Goal: Transaction & Acquisition: Subscribe to service/newsletter

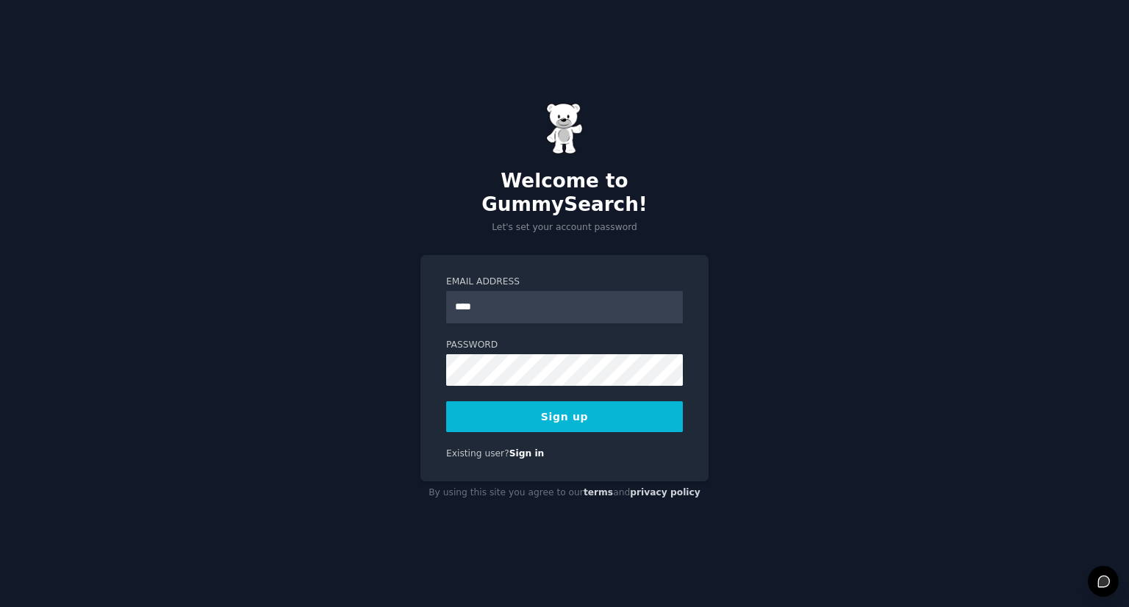
type input "**********"
click at [556, 410] on button "Sign up" at bounding box center [564, 416] width 237 height 31
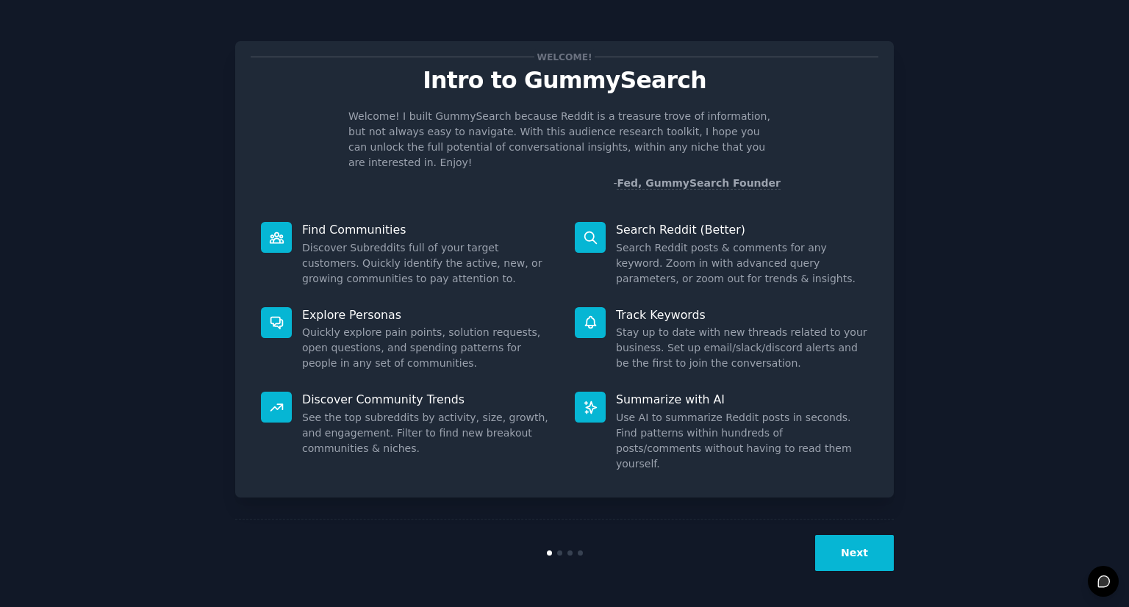
click at [871, 545] on button "Next" at bounding box center [854, 553] width 79 height 36
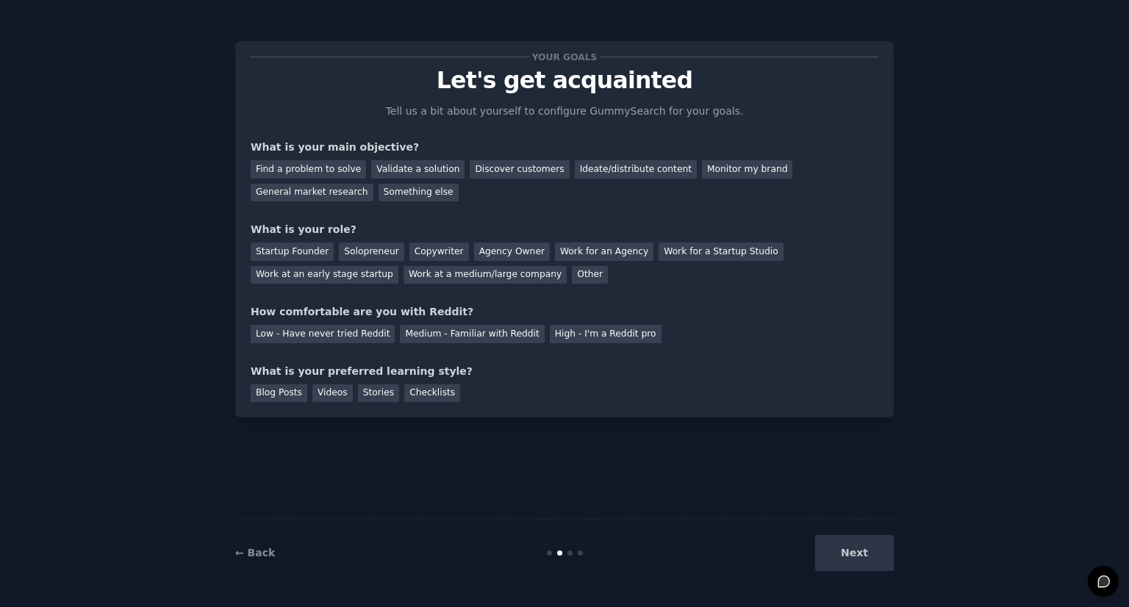
click at [801, 153] on div "What is your main objective?" at bounding box center [565, 147] width 628 height 15
click at [374, 184] on div "General market research" at bounding box center [312, 193] width 123 height 18
click at [847, 543] on div "Next" at bounding box center [784, 553] width 220 height 36
click at [355, 253] on div "Solopreneur" at bounding box center [371, 252] width 65 height 18
click at [556, 333] on div "High - I'm a Reddit pro" at bounding box center [606, 334] width 112 height 18
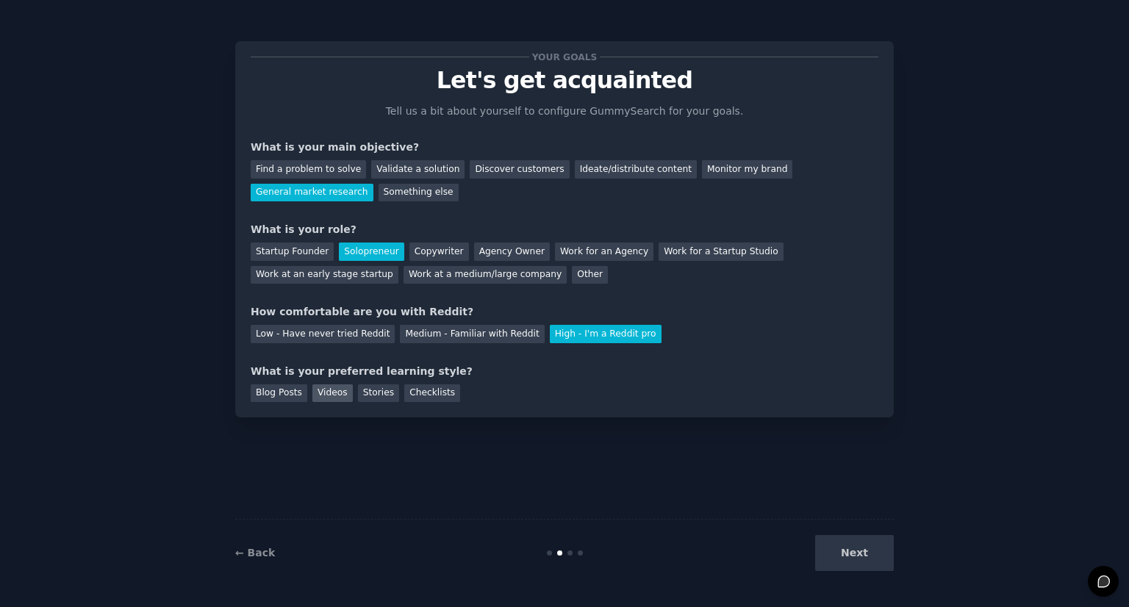
click at [325, 394] on div "Videos" at bounding box center [332, 394] width 40 height 18
click at [871, 551] on button "Next" at bounding box center [854, 553] width 79 height 36
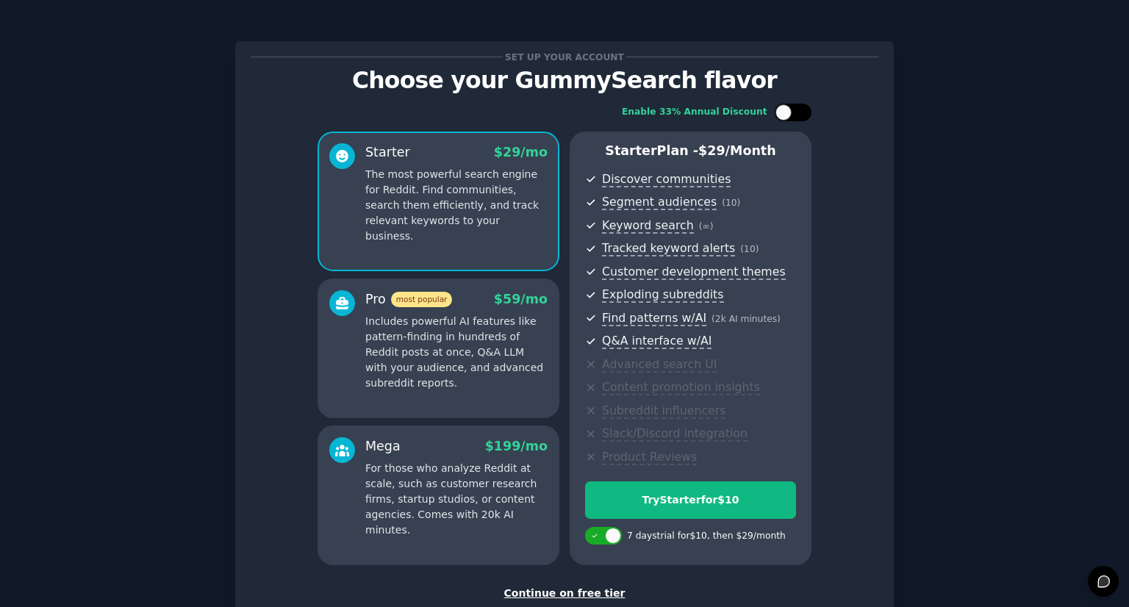
click at [787, 107] on div at bounding box center [784, 112] width 16 height 16
click at [787, 107] on div at bounding box center [793, 113] width 37 height 18
click at [787, 107] on div at bounding box center [784, 112] width 16 height 16
click at [787, 107] on div at bounding box center [793, 113] width 37 height 18
checkbox input "false"
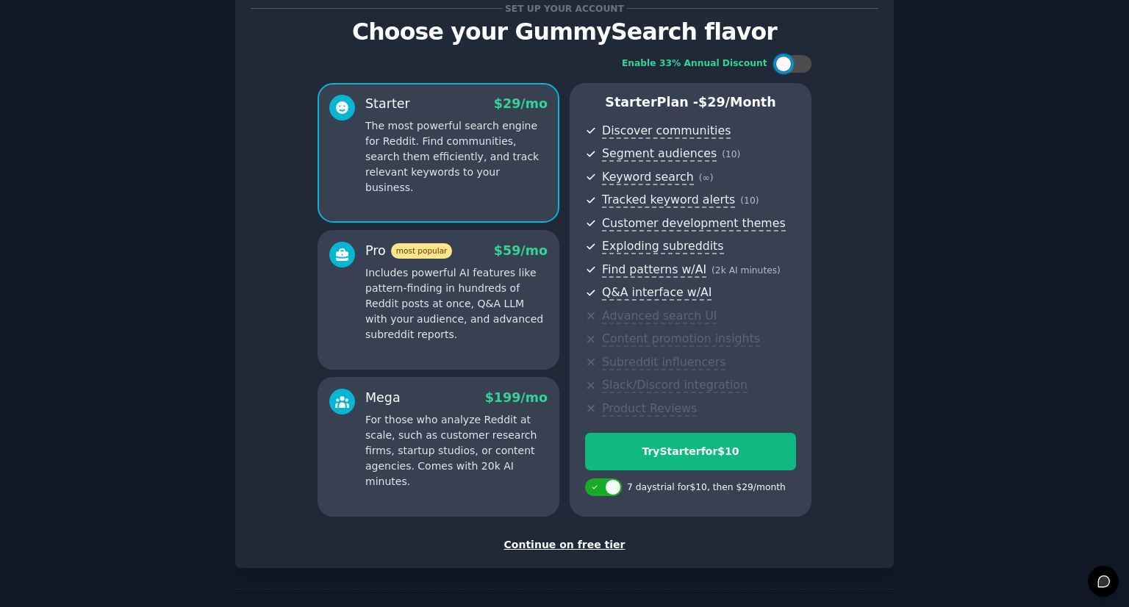
scroll to position [74, 0]
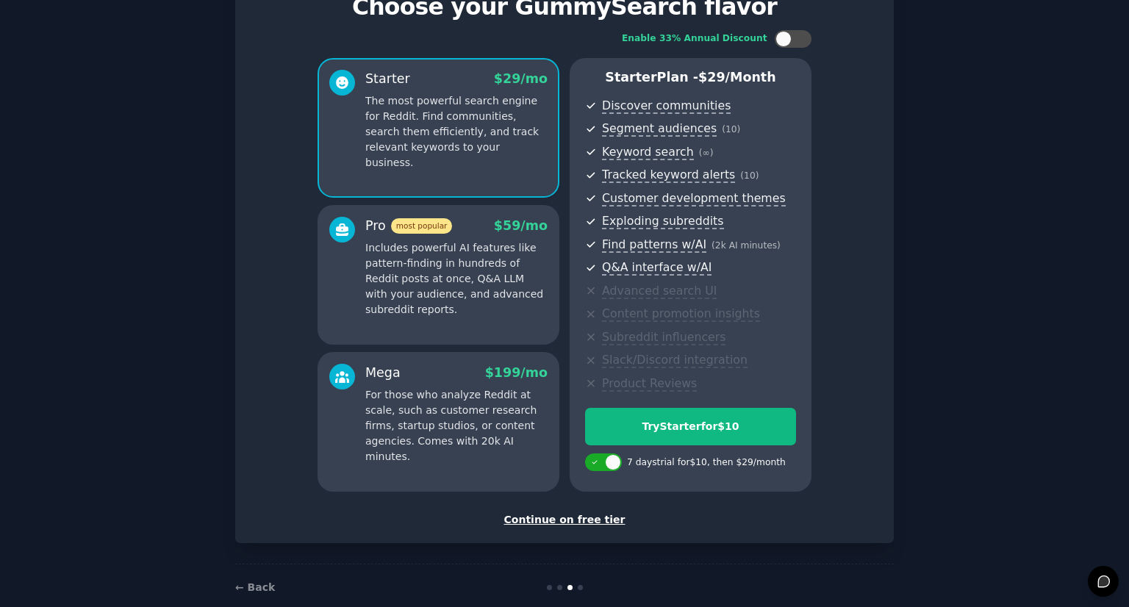
click at [597, 523] on div "Continue on free tier" at bounding box center [565, 519] width 628 height 15
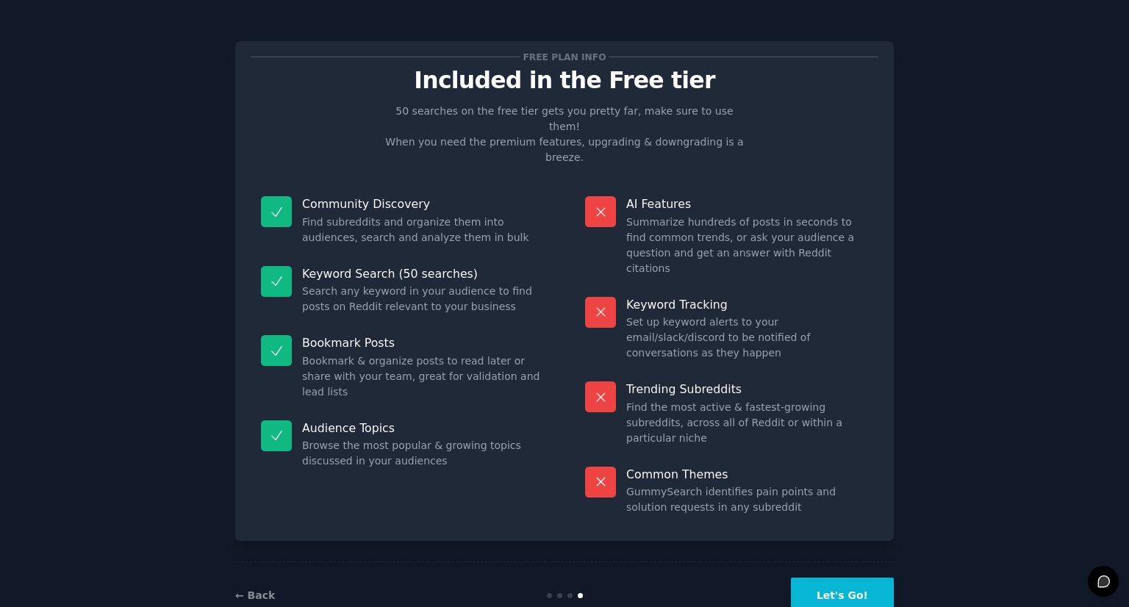
click at [863, 578] on button "Let's Go!" at bounding box center [842, 596] width 103 height 36
